Goal: Book appointment/travel/reservation

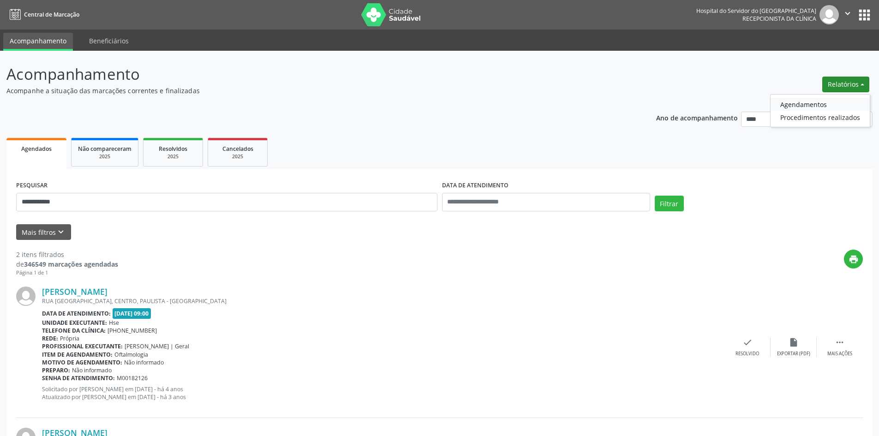
click at [798, 103] on link "Agendamentos" at bounding box center [820, 104] width 99 height 13
select select "*"
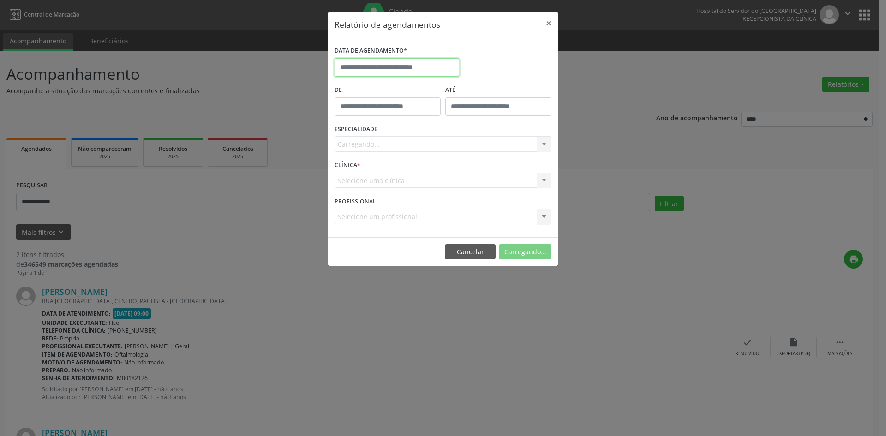
click at [409, 61] on input "text" at bounding box center [397, 67] width 125 height 18
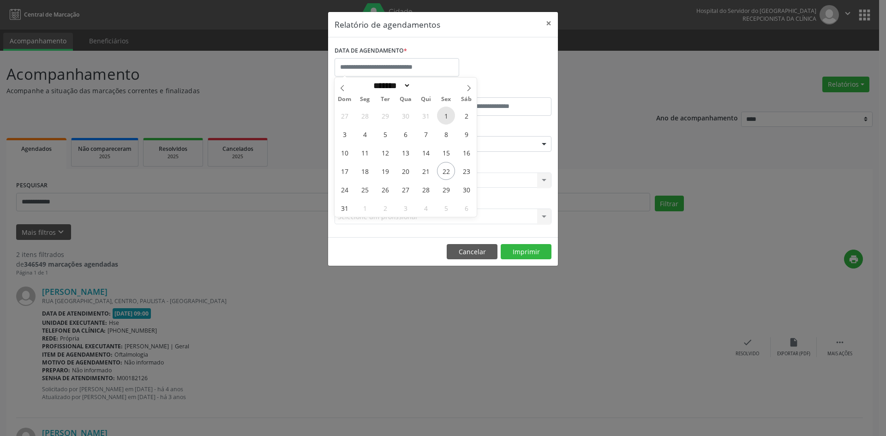
click at [444, 118] on span "1" at bounding box center [446, 116] width 18 height 18
type input "**********"
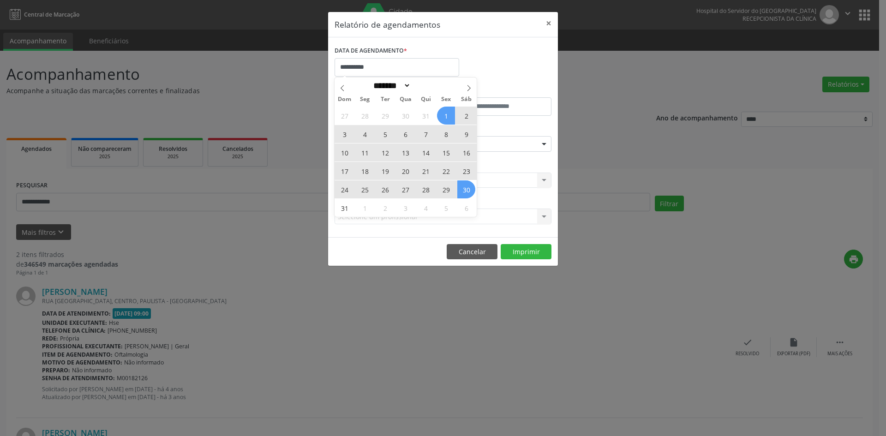
drag, startPoint x: 444, startPoint y: 118, endPoint x: 467, endPoint y: 188, distance: 73.7
click at [467, 188] on div "27 28 29 30 31 1 2 3 4 5 6 7 8 9 10 11 12 13 14 15 16 17 18 19 20 21 22 23 24 2…" at bounding box center [406, 161] width 142 height 111
click at [467, 188] on span "30" at bounding box center [466, 189] width 18 height 18
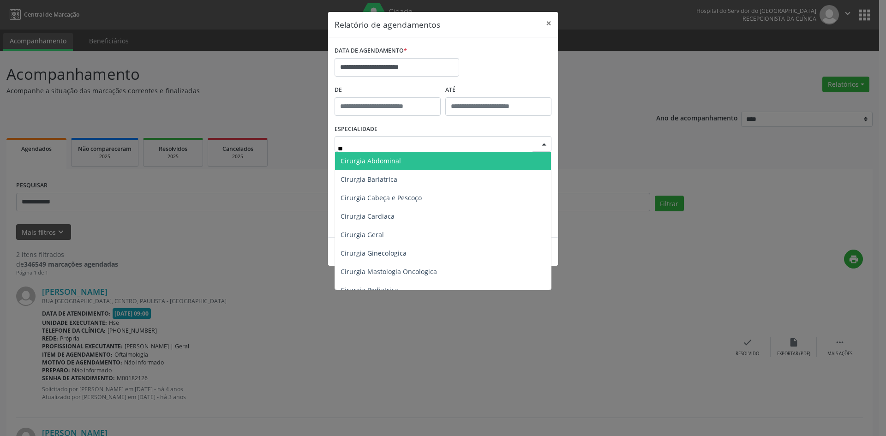
type input "***"
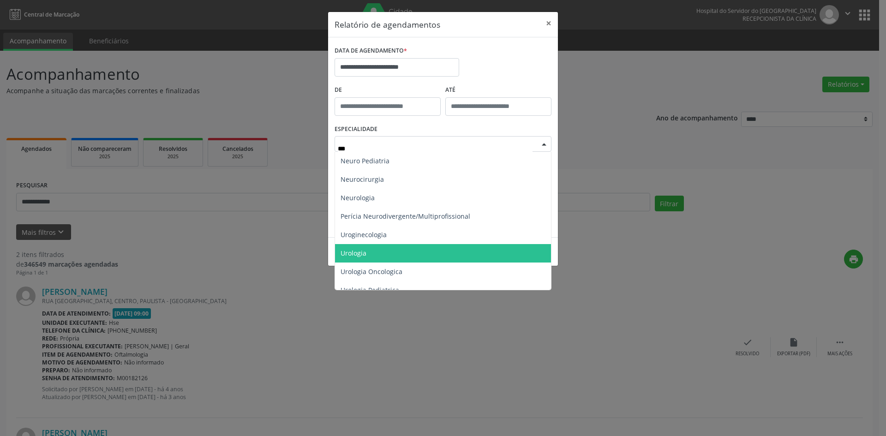
click at [396, 254] on span "Urologia" at bounding box center [443, 253] width 216 height 18
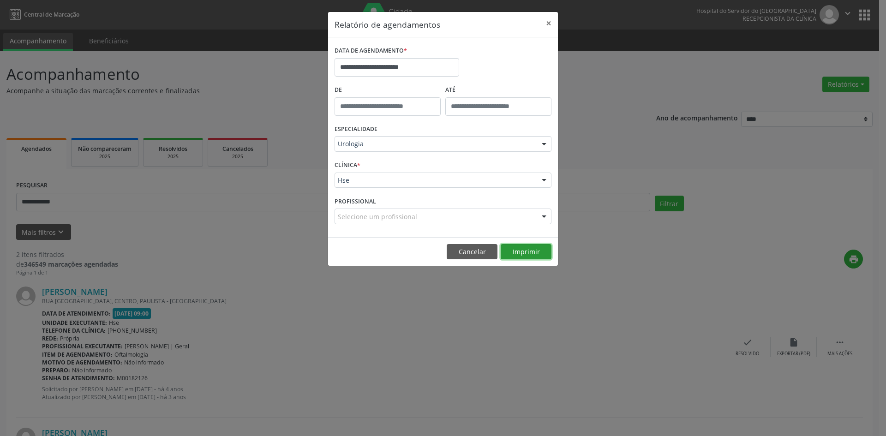
click at [527, 252] on button "Imprimir" at bounding box center [526, 252] width 51 height 16
